Goal: Check status: Check status

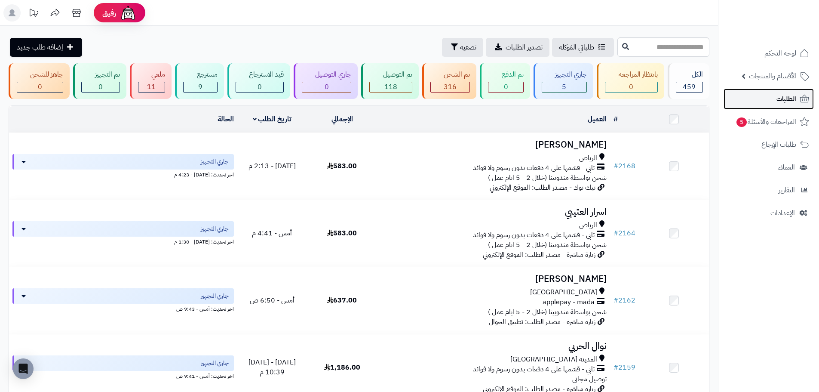
click at [780, 92] on link "الطلبات" at bounding box center [769, 99] width 90 height 21
click at [771, 88] on ul "لوحة التحكم الأقسام والمنتجات المنتجات الأقسام الماركات مواصفات المنتجات مواصفا…" at bounding box center [769, 133] width 101 height 180
click at [778, 100] on span "الطلبات" at bounding box center [787, 99] width 20 height 12
